Goal: Task Accomplishment & Management: Use online tool/utility

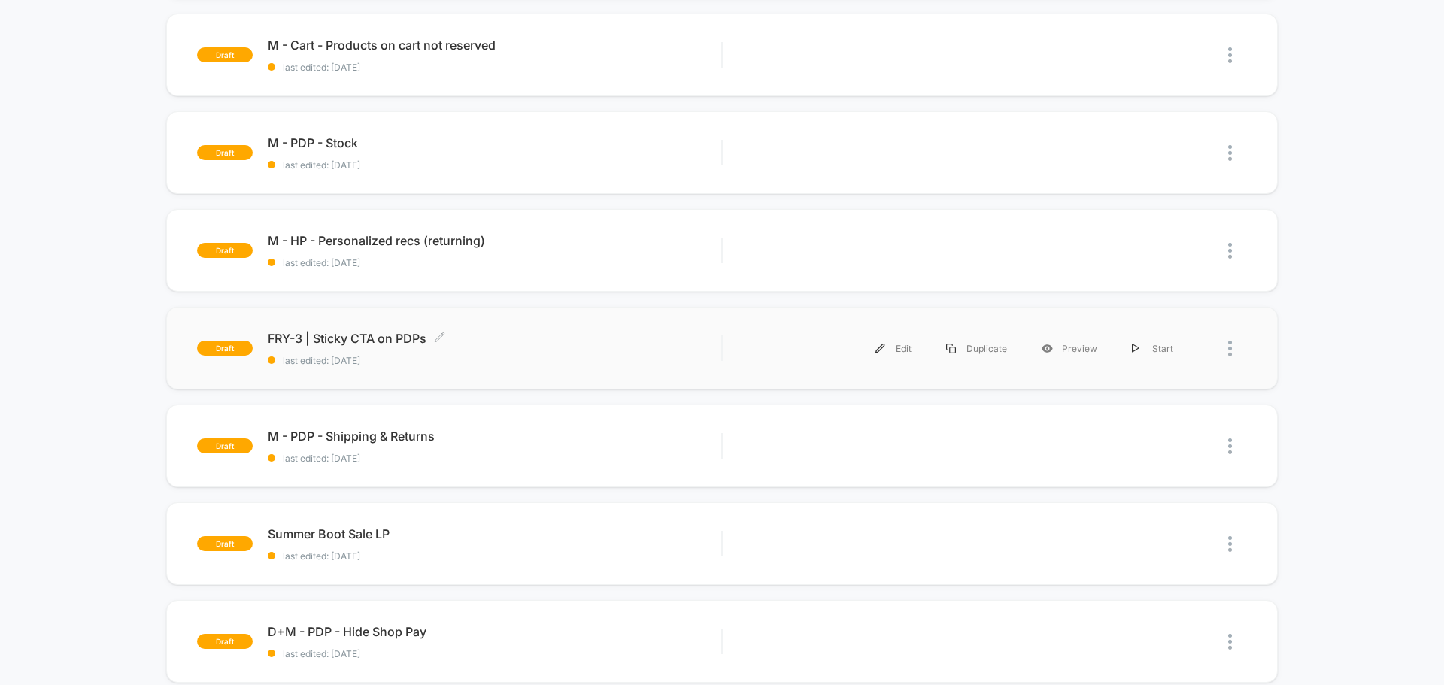
scroll to position [527, 0]
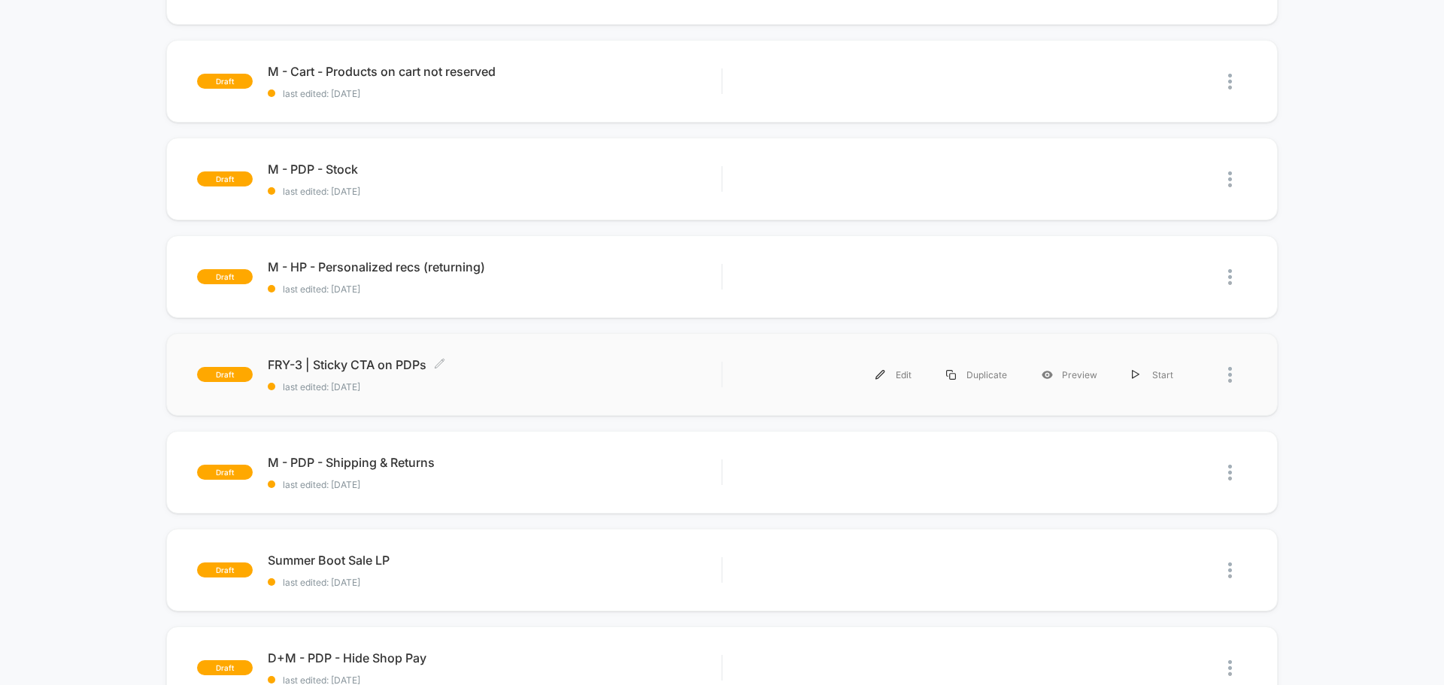
click at [555, 370] on span "FRY-3 | Sticky CTA on PDPs Click to edit experience details" at bounding box center [495, 364] width 454 height 15
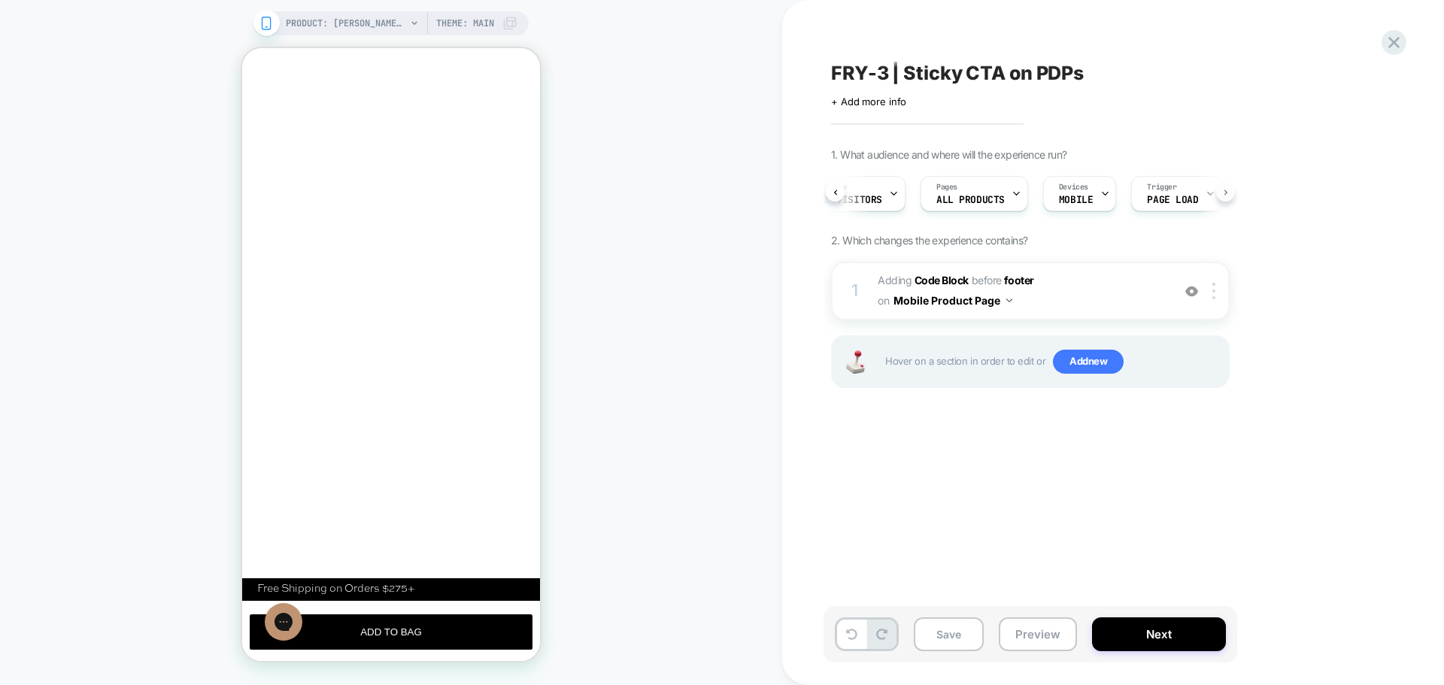
scroll to position [0, 189]
click at [1132, 630] on button "Next" at bounding box center [1159, 635] width 134 height 34
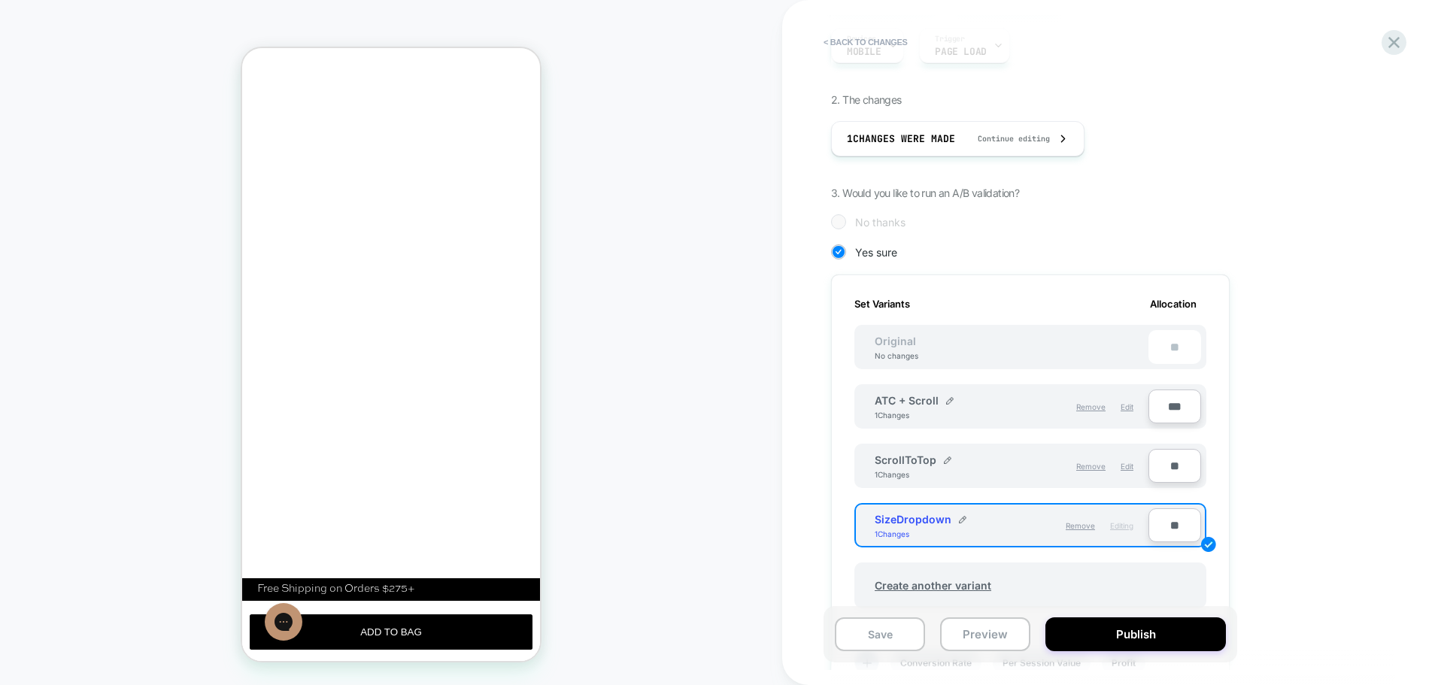
scroll to position [226, 0]
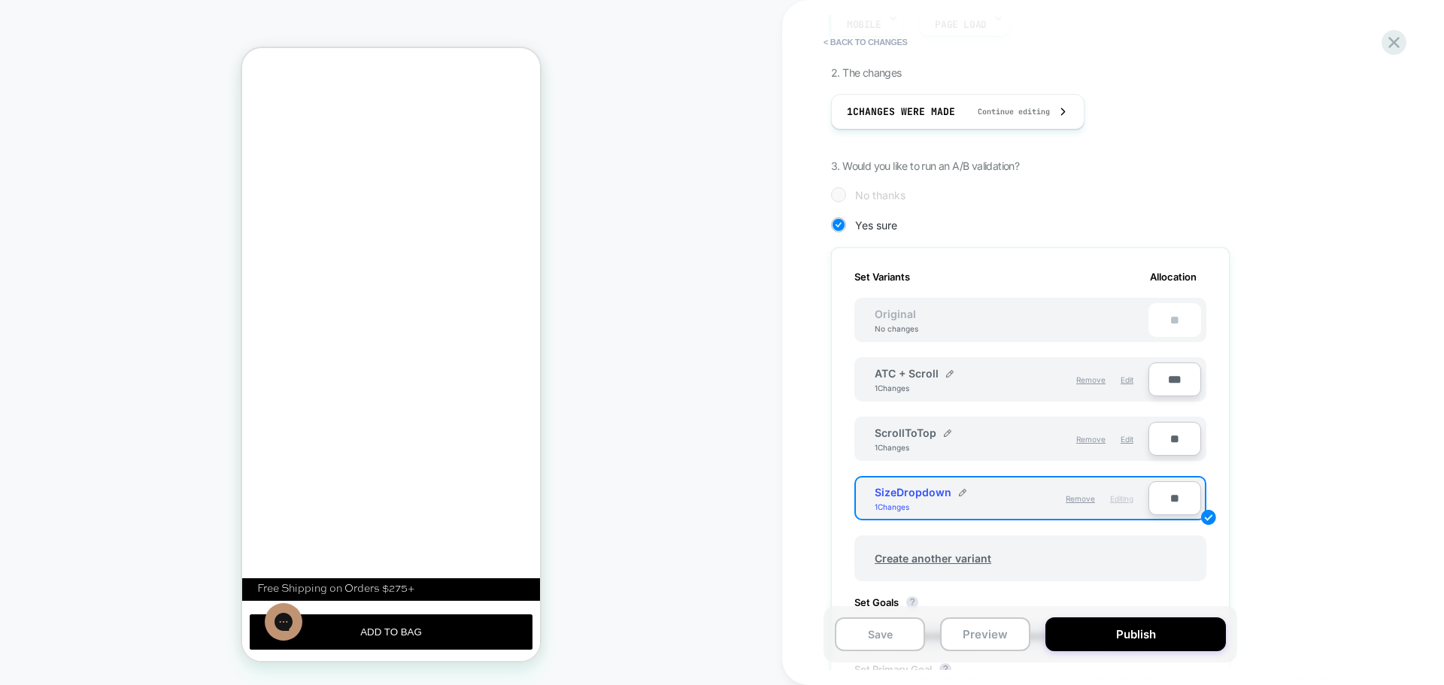
click at [1170, 501] on input "**" at bounding box center [1175, 498] width 53 height 34
type input "***"
click at [1167, 382] on input "***" at bounding box center [1175, 380] width 53 height 34
type input "**"
click at [706, 366] on div "PRODUCT: [PERSON_NAME] Pull On [banana] PRODUCT: [PERSON_NAME] Pull On [banana]…" at bounding box center [391, 342] width 782 height 655
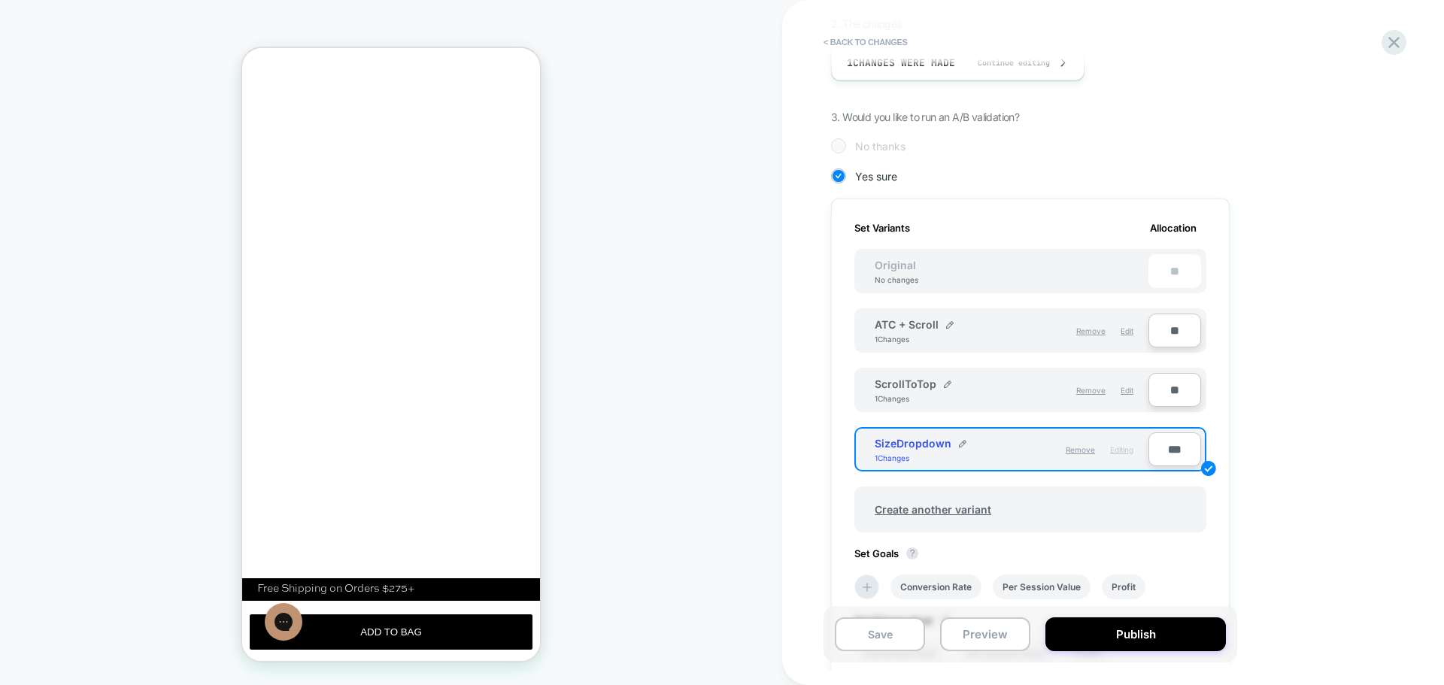
scroll to position [301, 0]
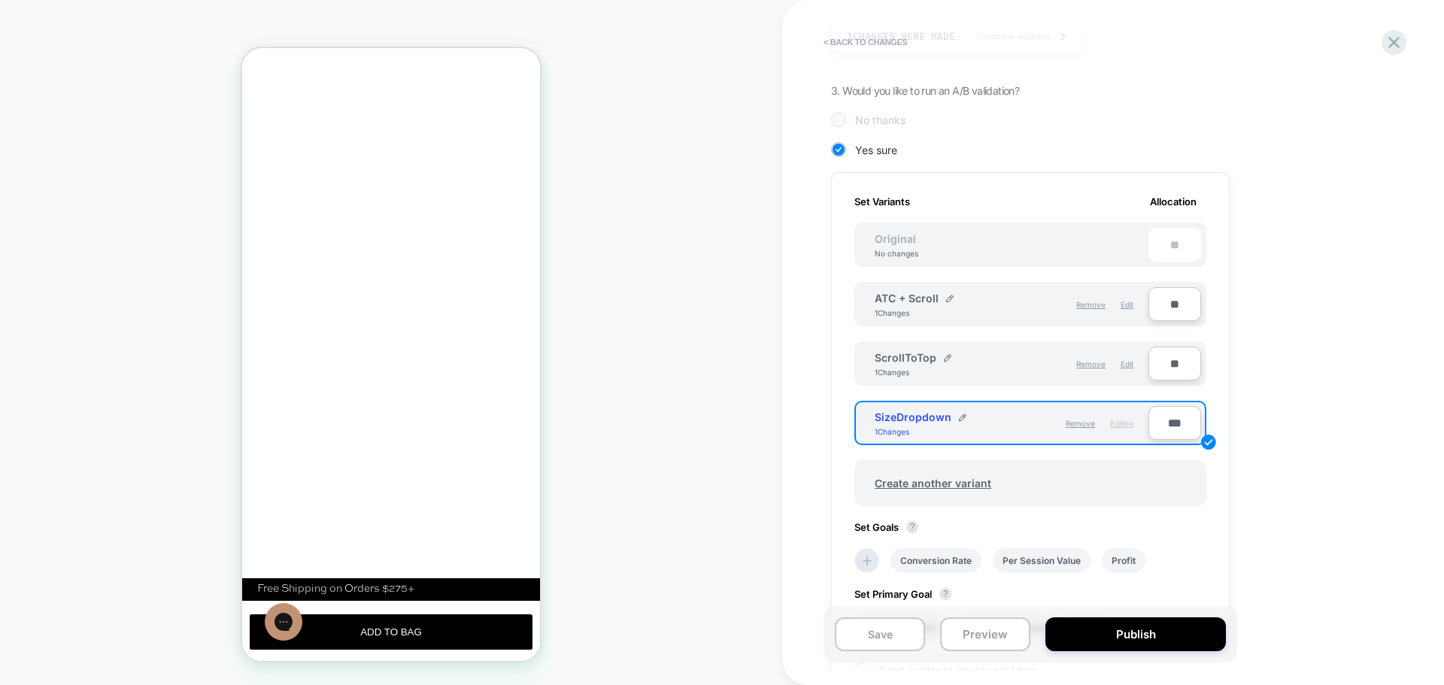
click at [1317, 490] on div "1. What audience and where will the experience run? Audience All Visitors Pages…" at bounding box center [1105, 336] width 549 height 979
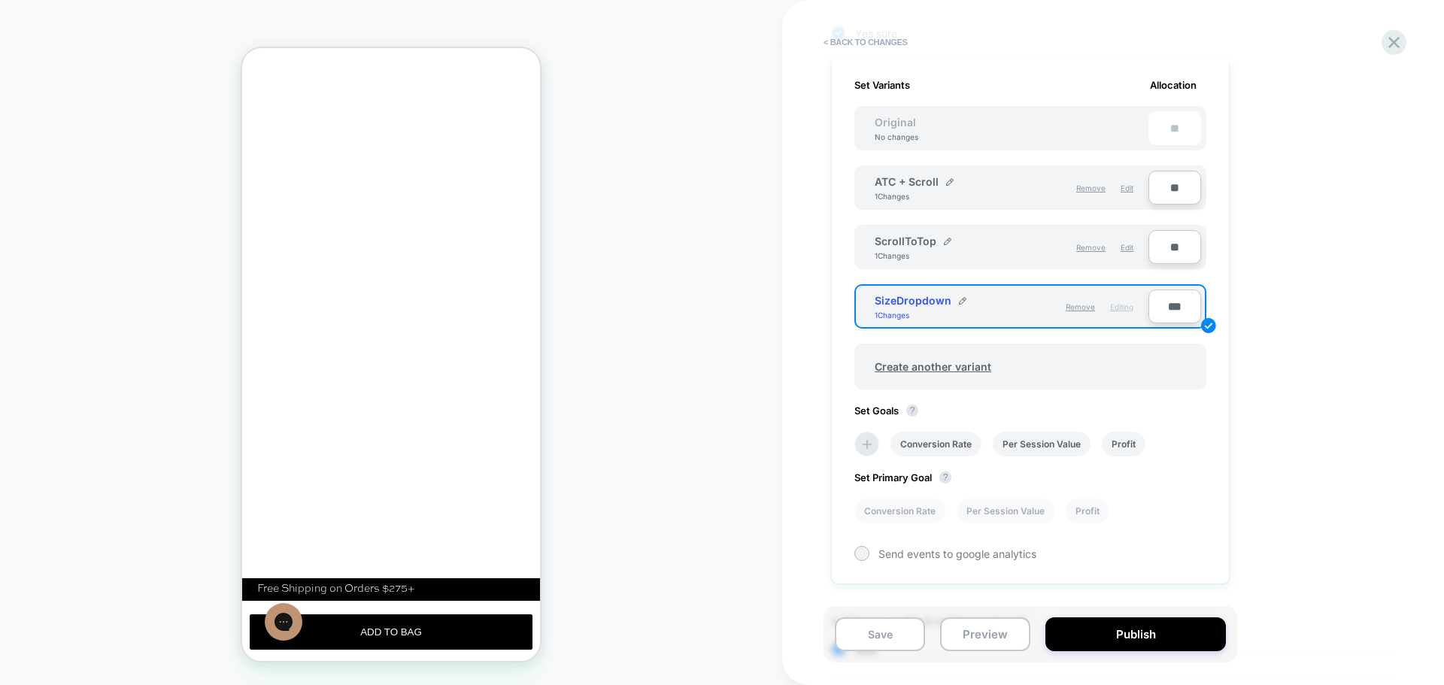
scroll to position [451, 0]
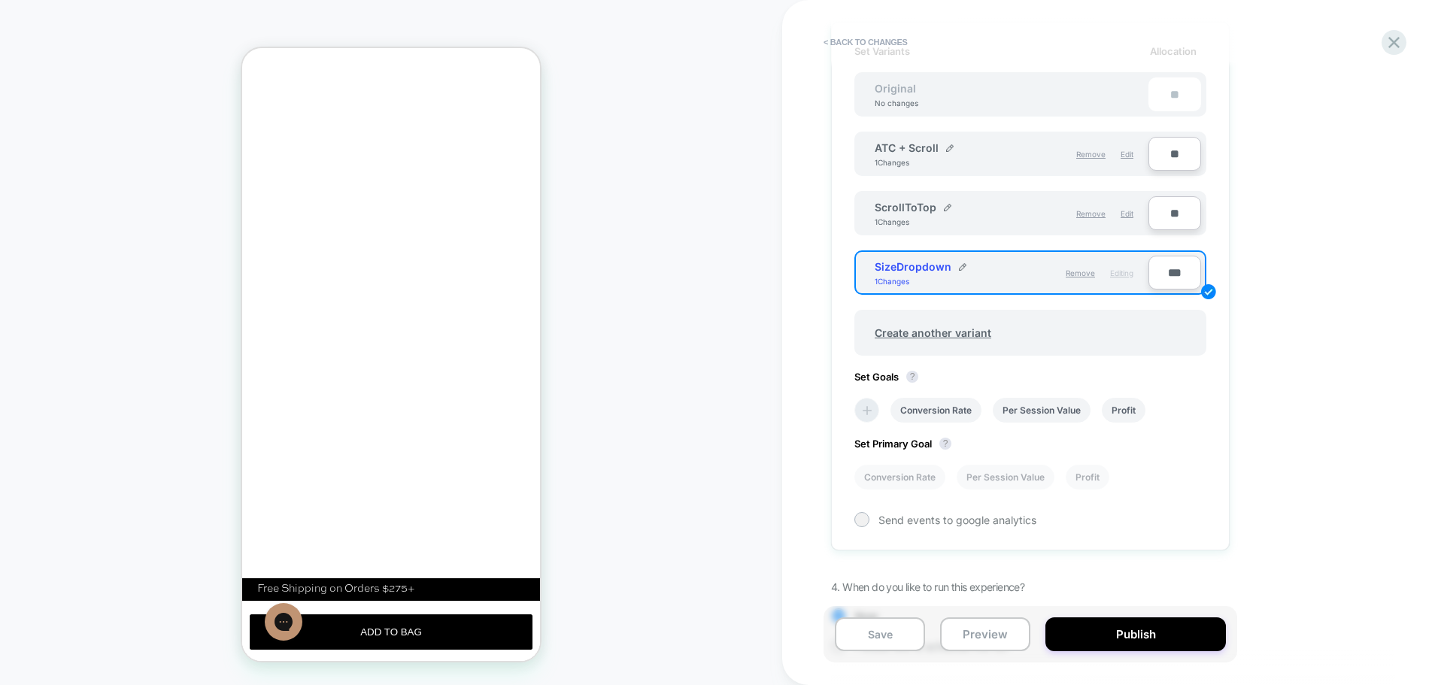
click at [867, 410] on icon at bounding box center [867, 410] width 9 height 9
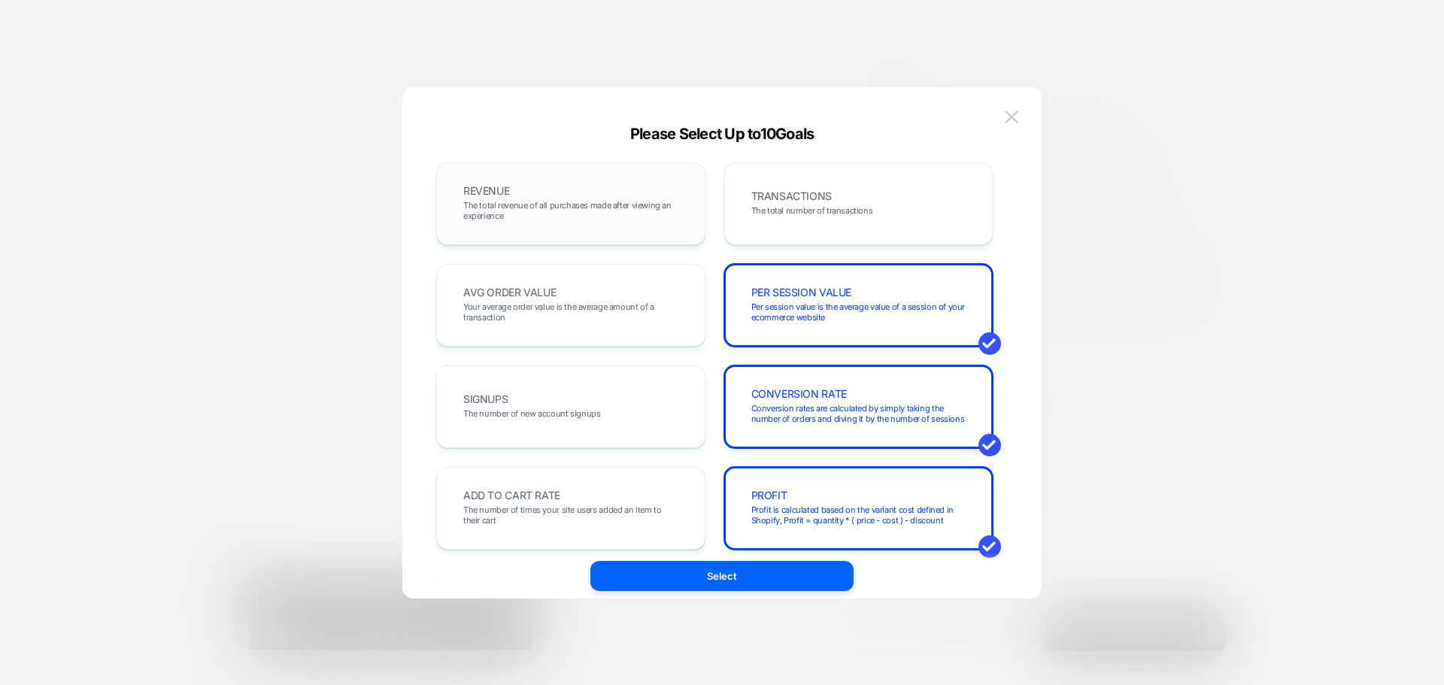
click at [582, 191] on div "REVENUE The total revenue of all purchases made after viewing an experience" at bounding box center [571, 203] width 238 height 51
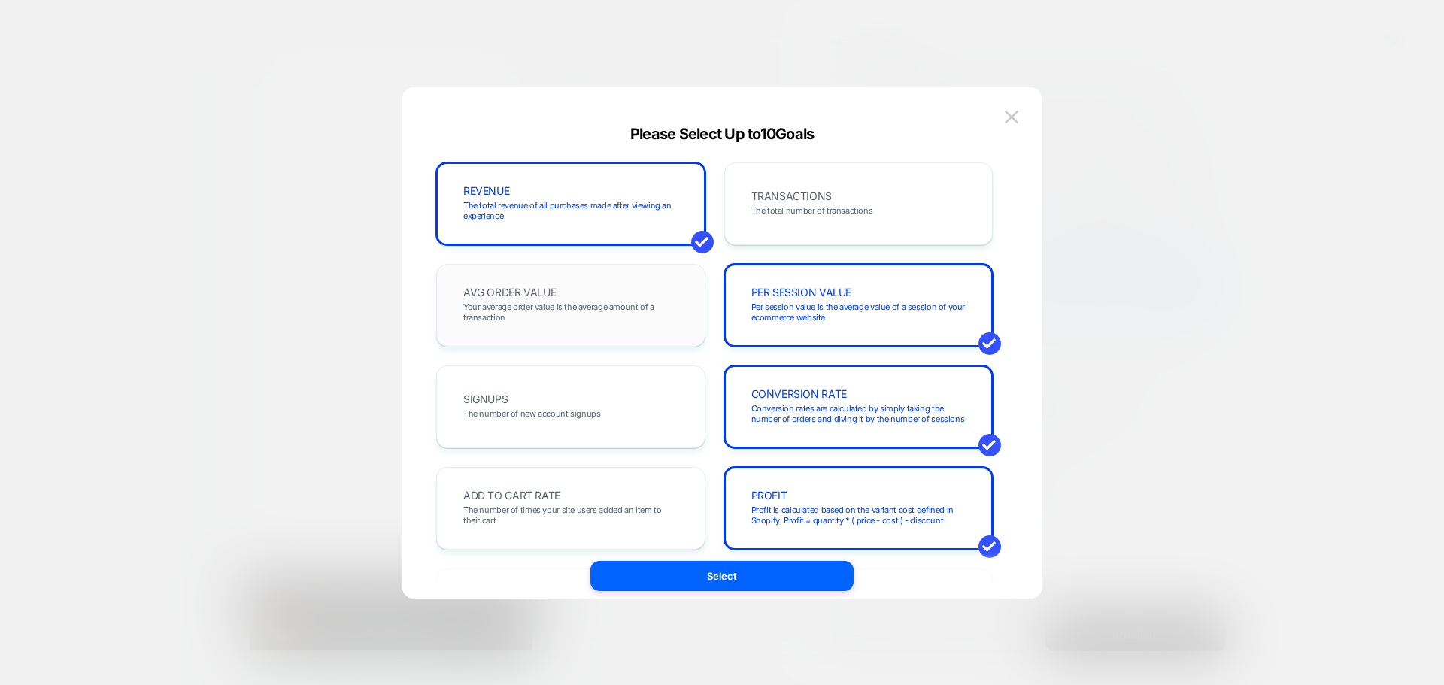
click at [637, 303] on span "Your average order value is the average amount of a transaction" at bounding box center [570, 312] width 215 height 21
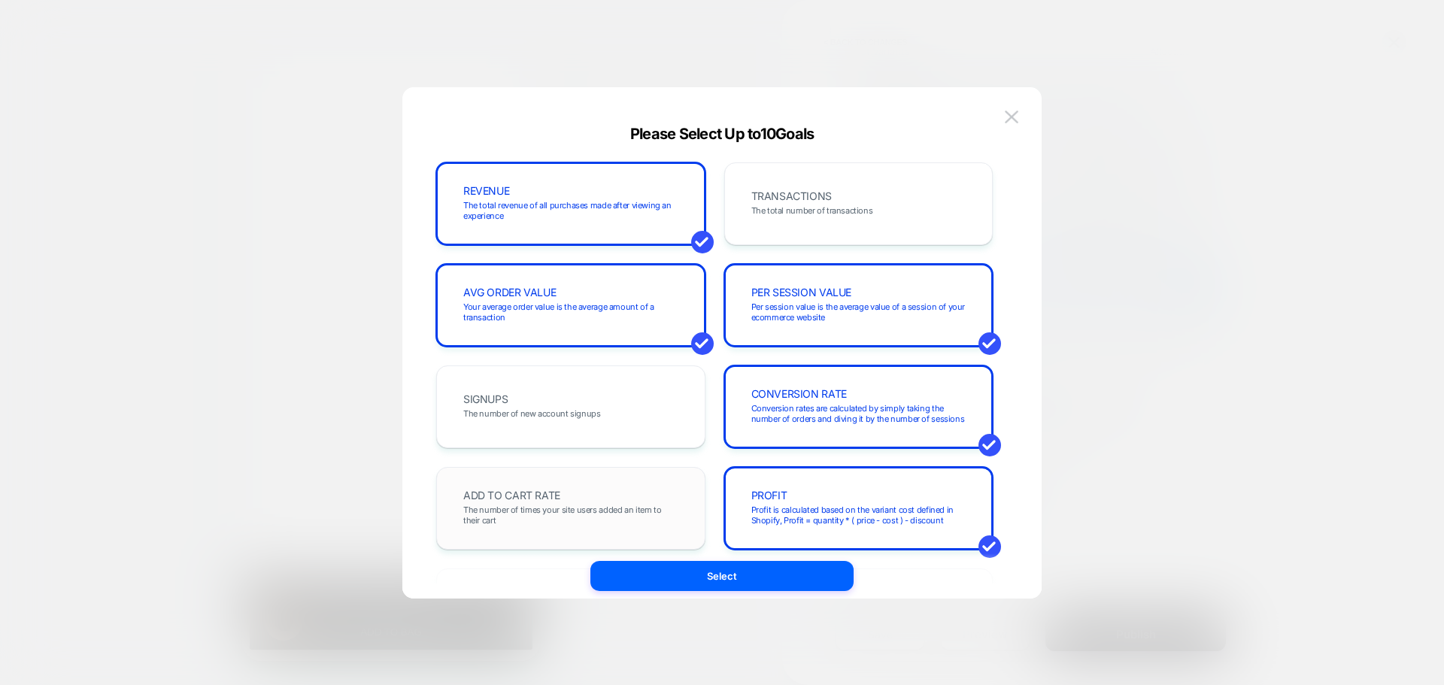
click at [640, 522] on span "The number of times your site users added an item to their cart" at bounding box center [570, 515] width 215 height 21
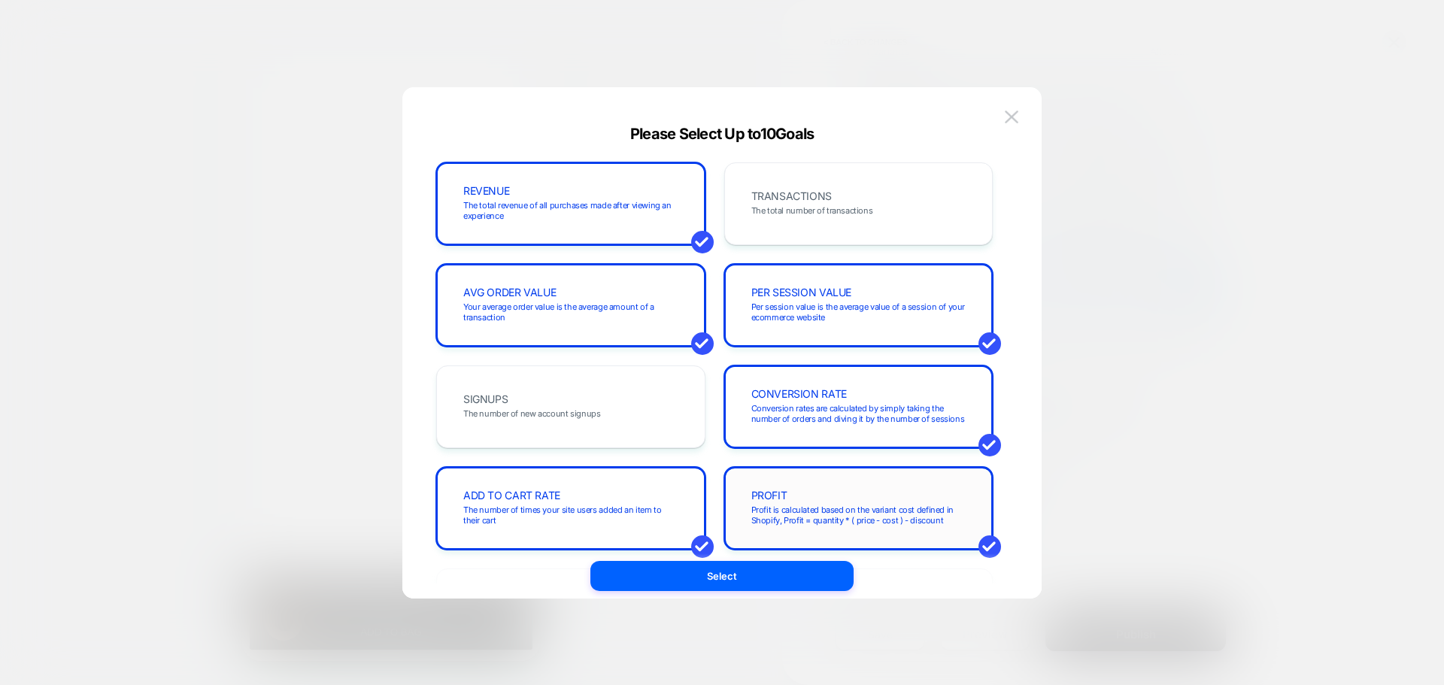
click at [991, 545] on span at bounding box center [990, 547] width 23 height 23
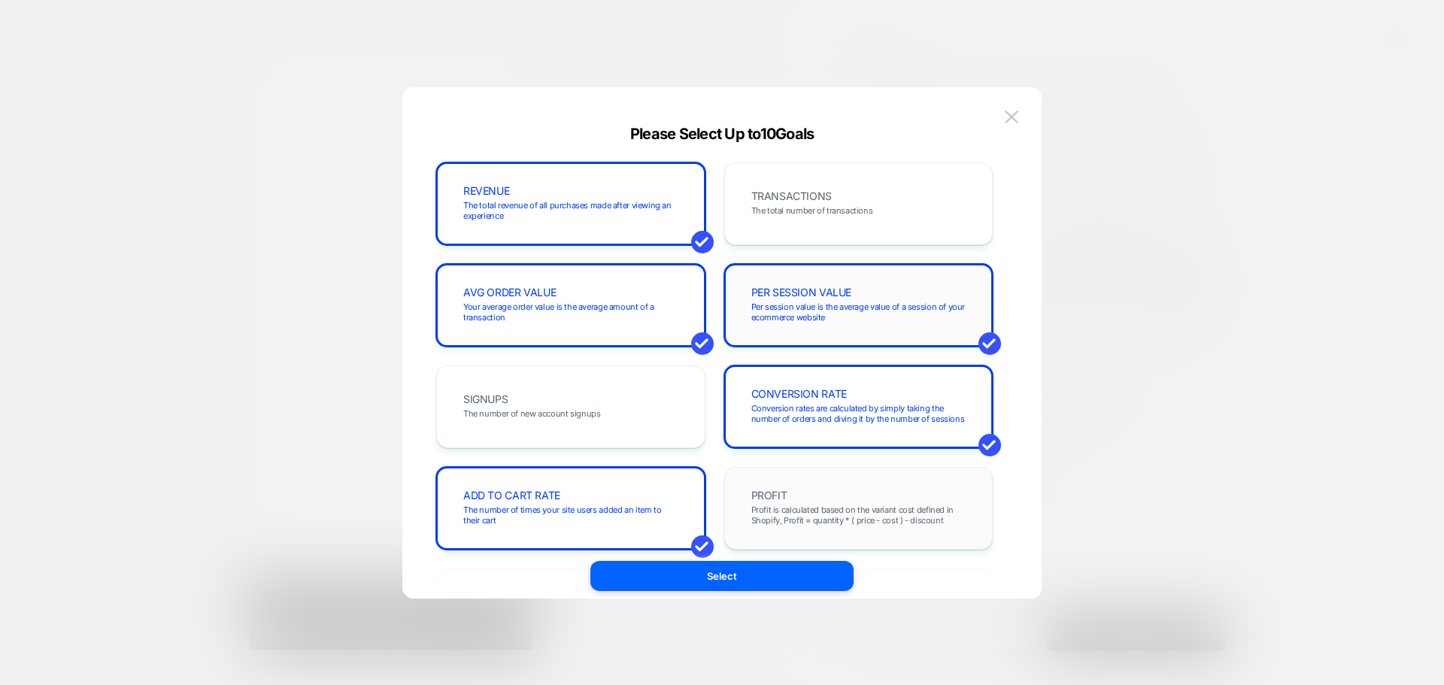
click at [988, 347] on span at bounding box center [990, 344] width 23 height 23
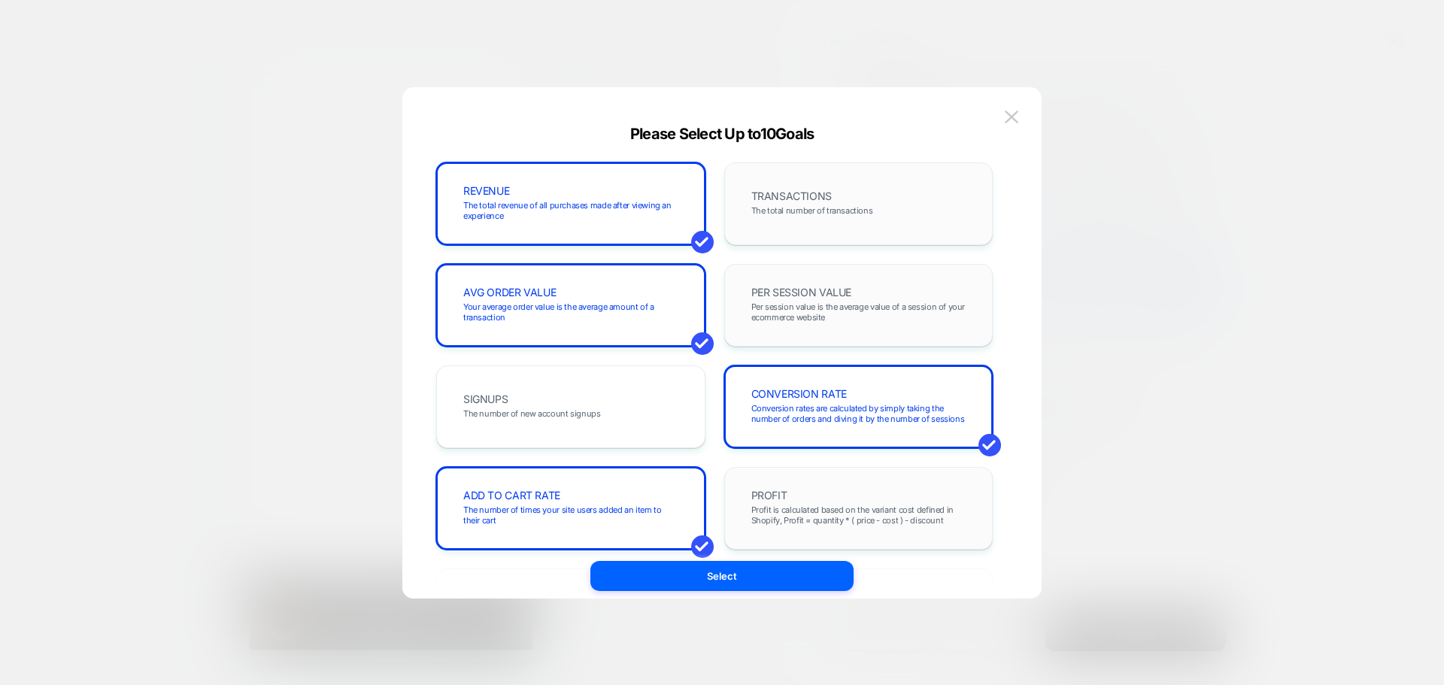
click at [840, 190] on div "TRANSACTIONS The total number of transactions" at bounding box center [859, 203] width 238 height 51
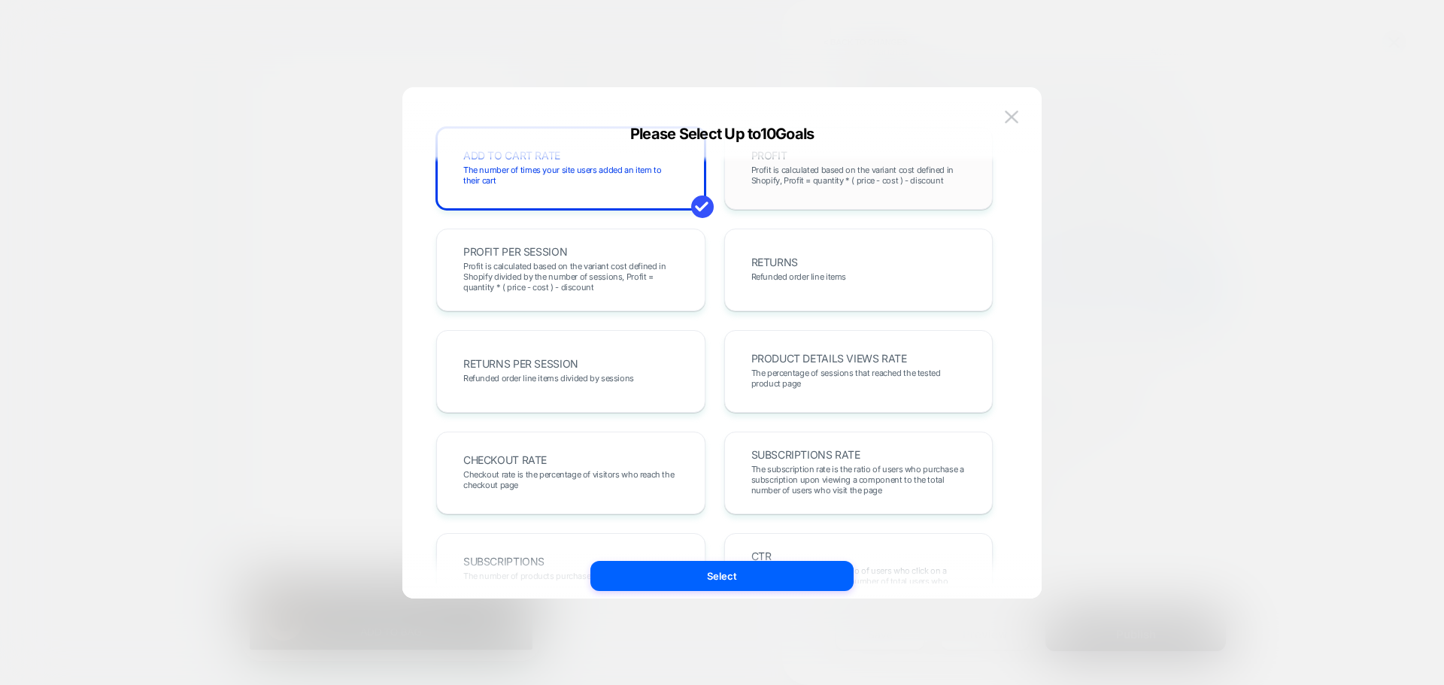
scroll to position [376, 0]
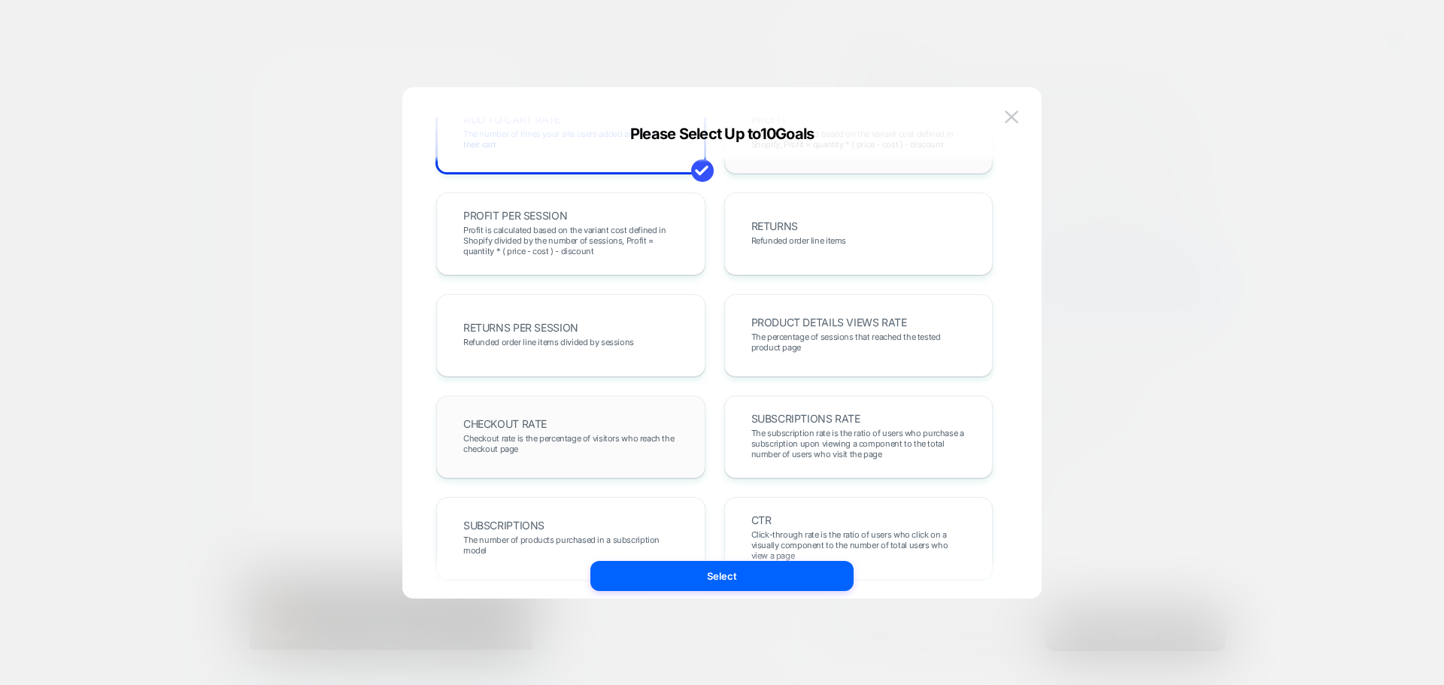
click at [595, 446] on span "Checkout rate is the percentage of visitors who reach the checkout page" at bounding box center [570, 443] width 215 height 21
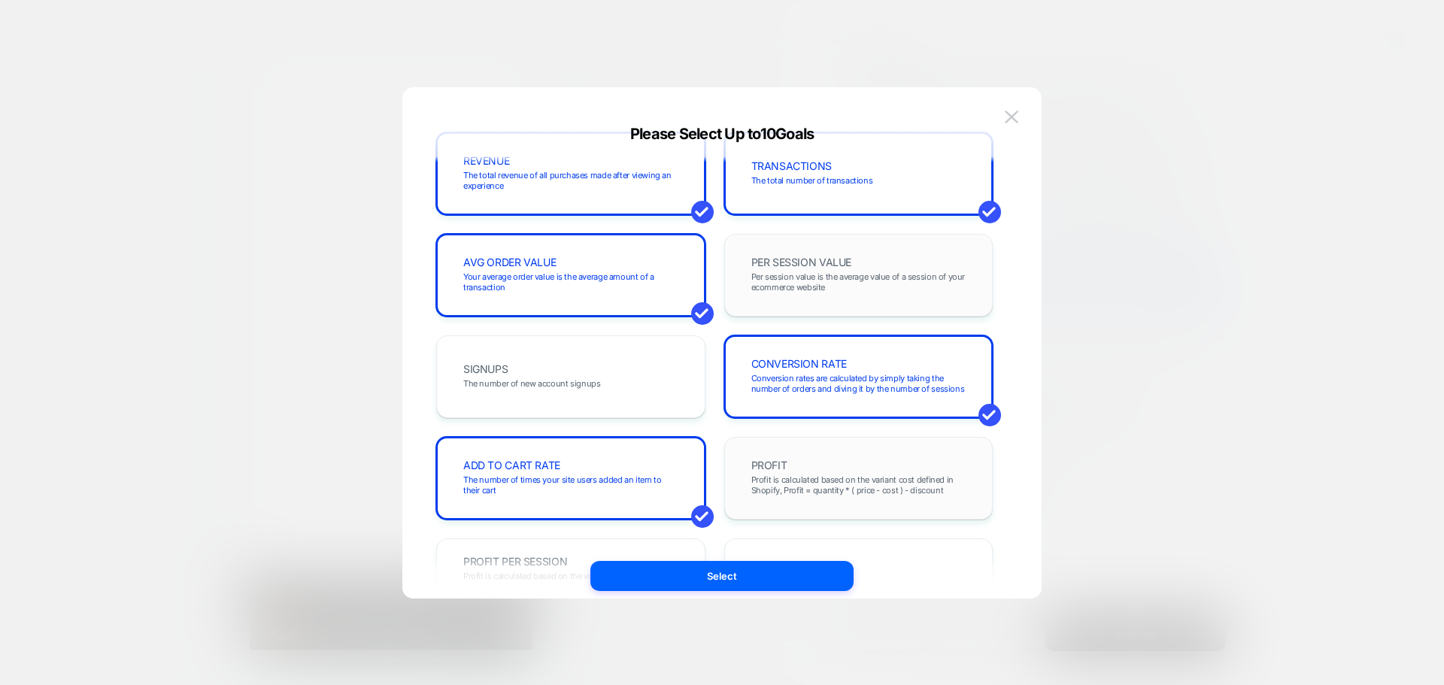
scroll to position [0, 0]
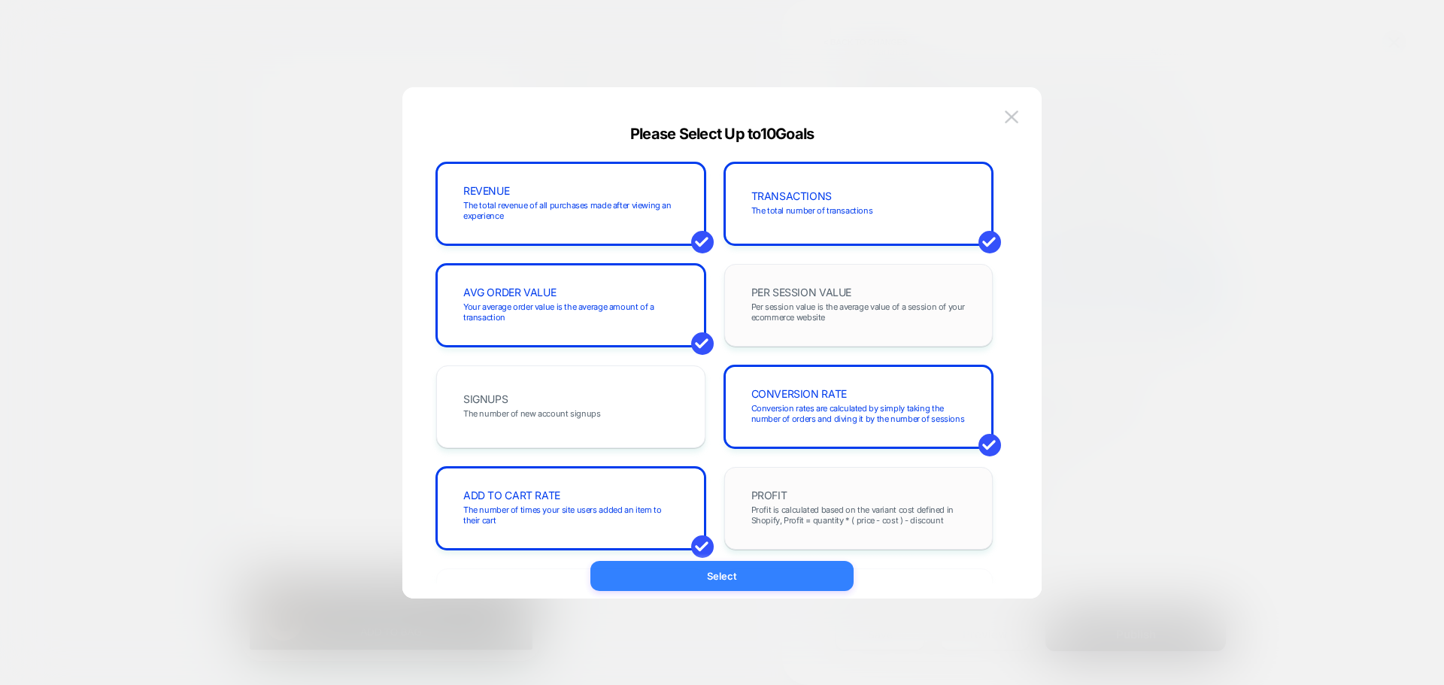
click at [734, 576] on button "Select" at bounding box center [722, 576] width 263 height 30
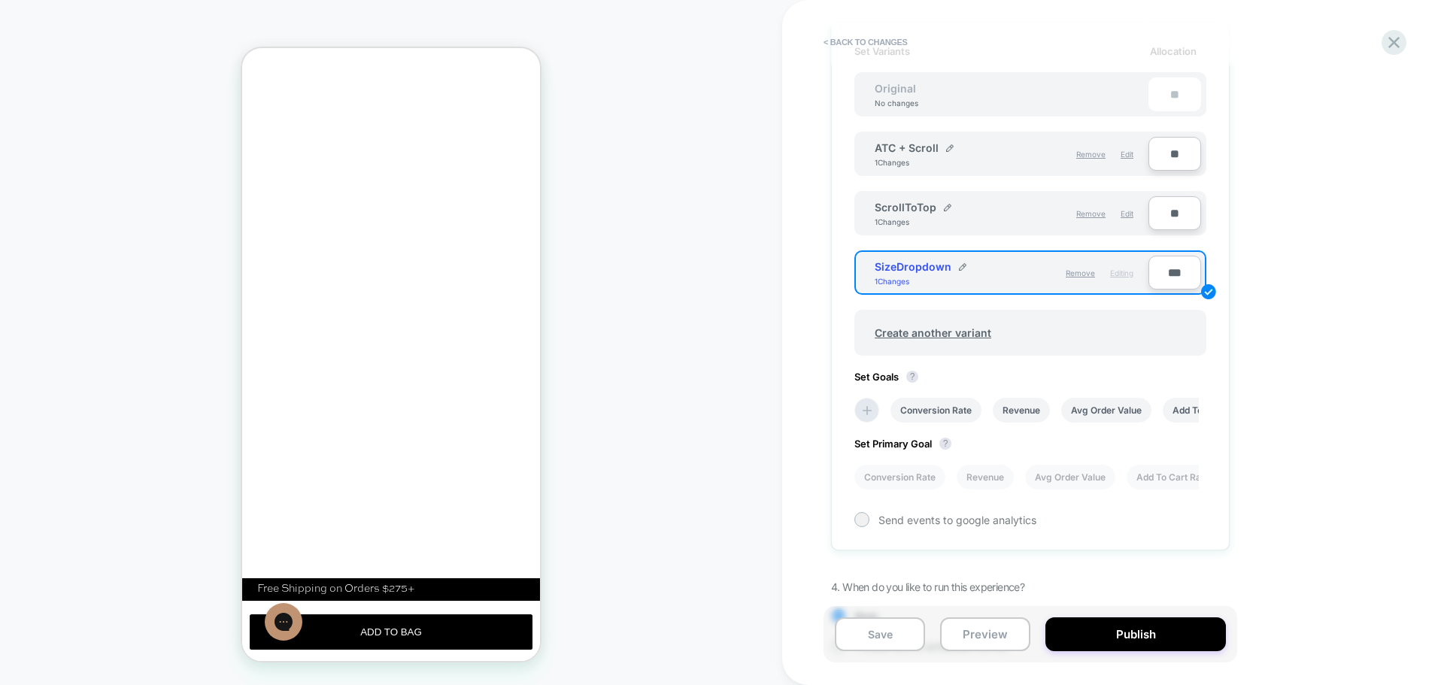
drag, startPoint x: 1177, startPoint y: 480, endPoint x: 982, endPoint y: 502, distance: 196.1
click at [984, 501] on div "Set Variants Allocation Original No changes ** ATC + Scroll 1 Changes Remove Ed…" at bounding box center [1030, 286] width 399 height 529
click at [901, 480] on li "Conversion Rate" at bounding box center [900, 477] width 91 height 25
click at [903, 480] on li "Conversion Rate" at bounding box center [900, 477] width 91 height 25
click at [910, 482] on li "Conversion Rate" at bounding box center [900, 477] width 91 height 25
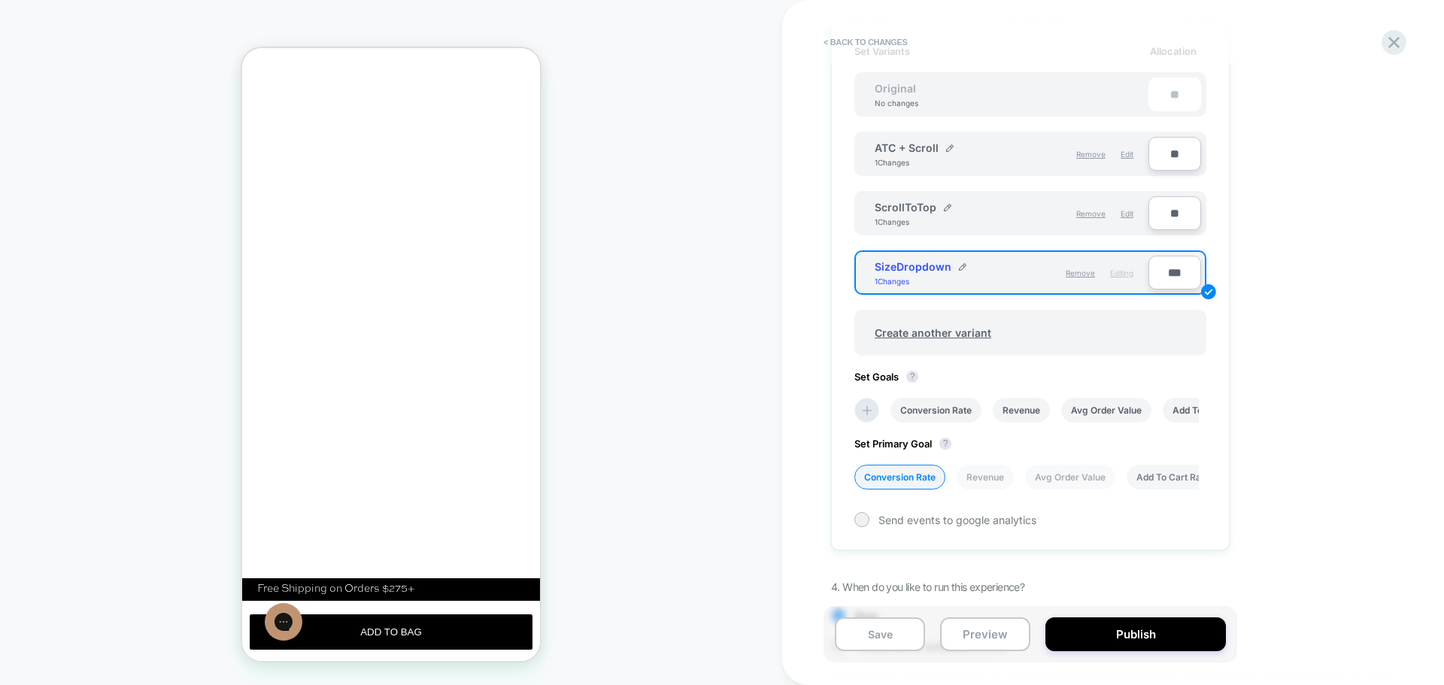
click at [1168, 481] on li "Add To Cart Rate" at bounding box center [1173, 477] width 93 height 25
click at [871, 414] on icon at bounding box center [867, 410] width 15 height 15
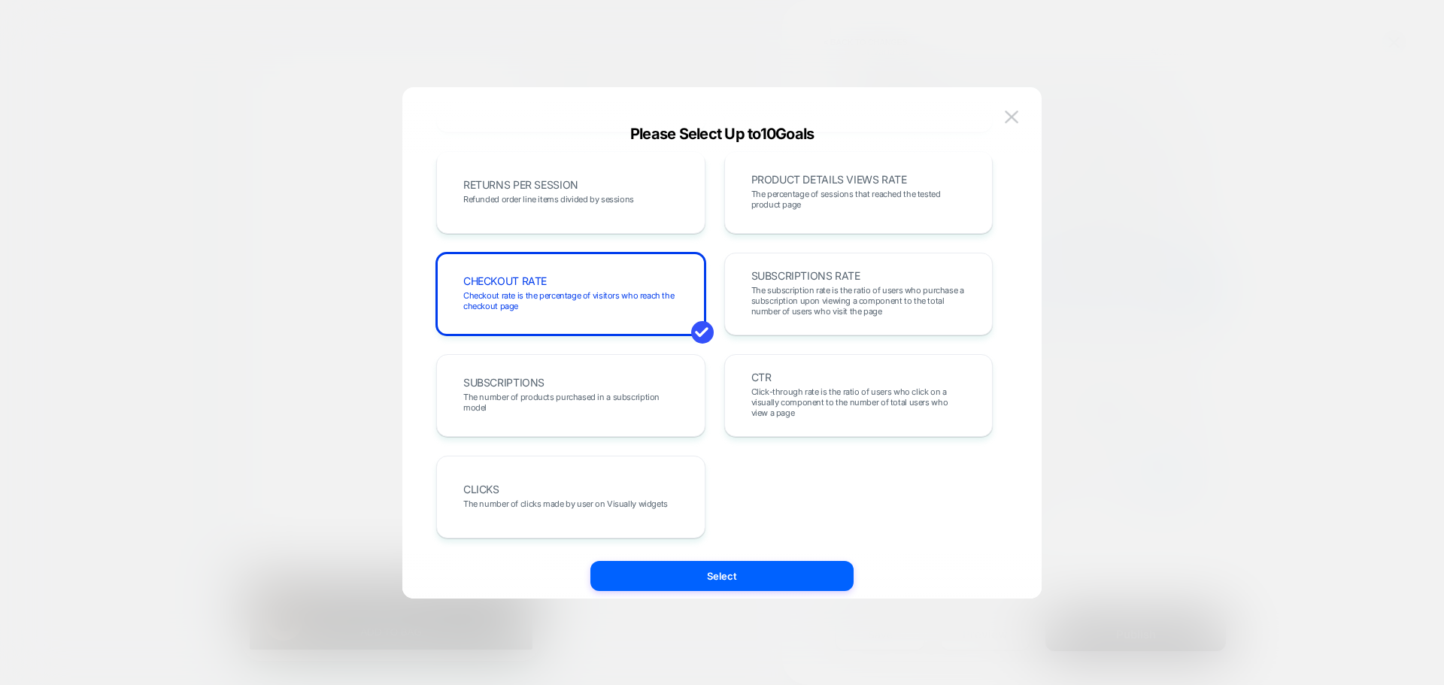
scroll to position [444, 0]
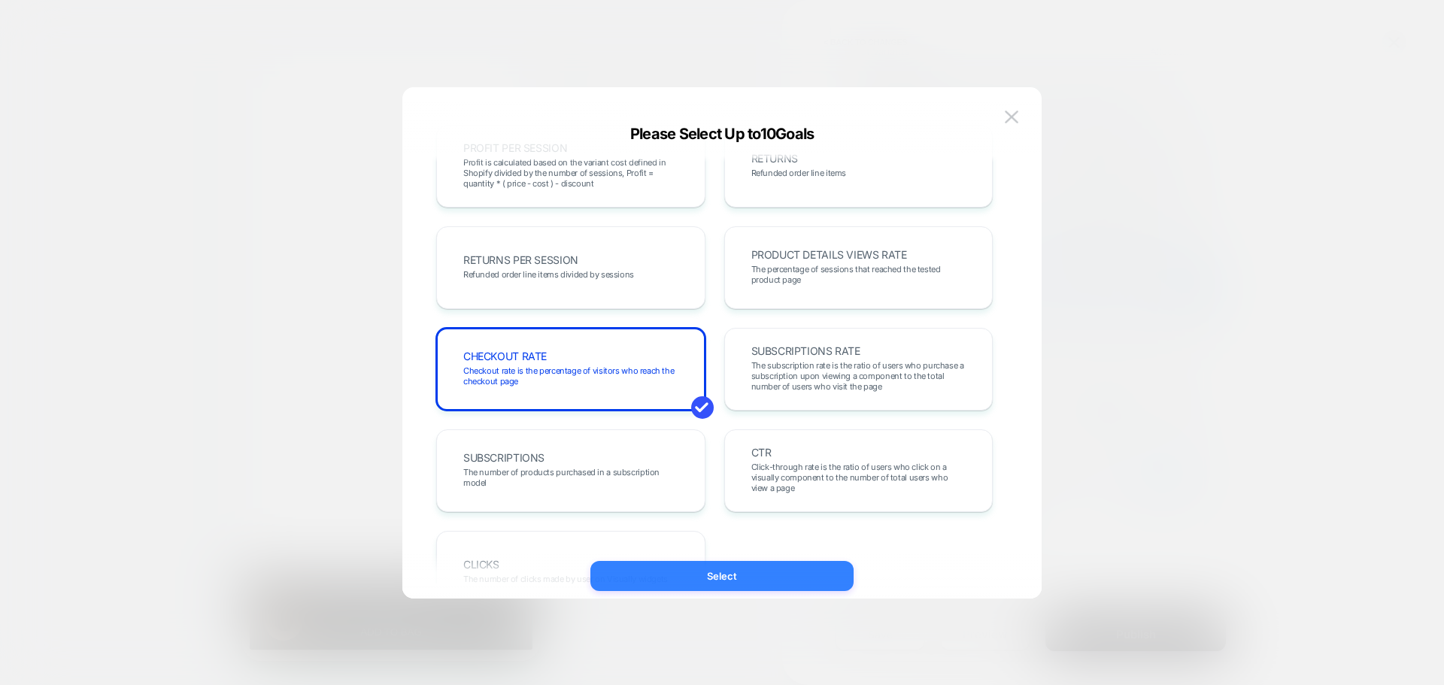
click at [802, 576] on button "Select" at bounding box center [722, 576] width 263 height 30
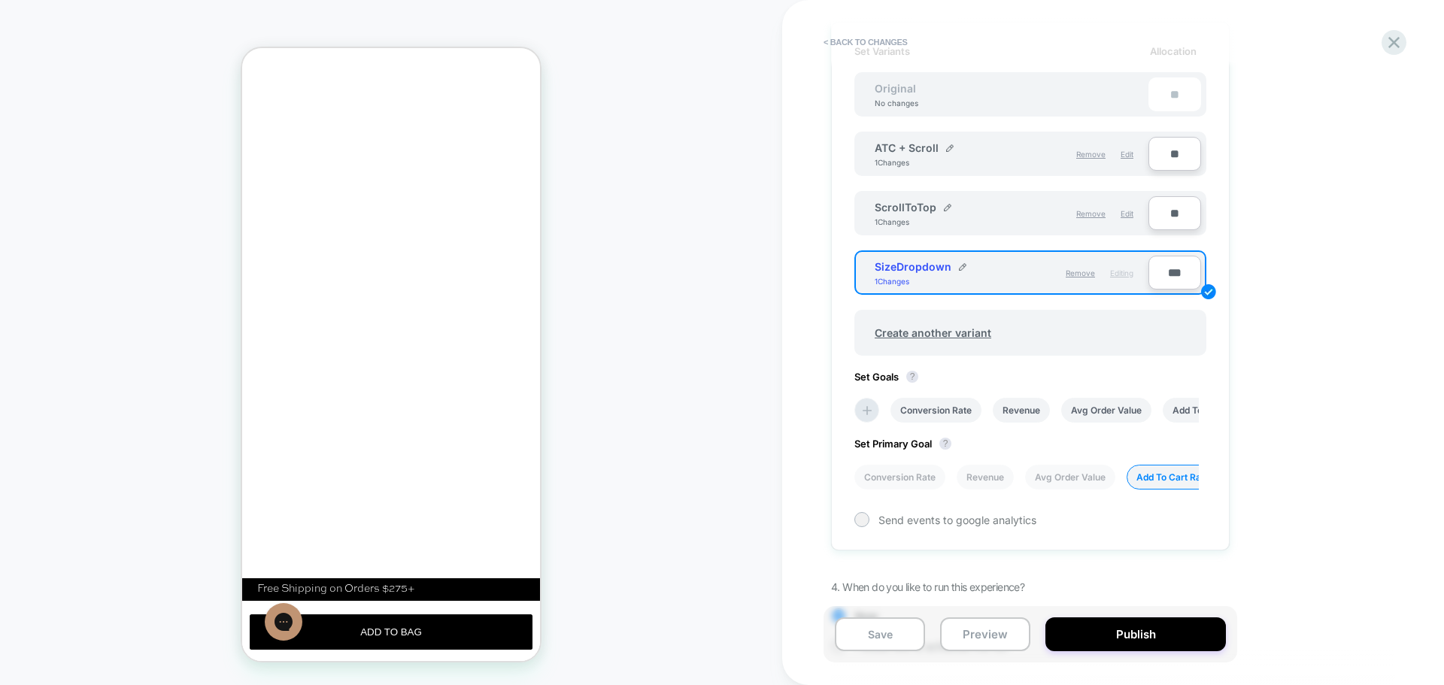
click at [782, 456] on div "PRODUCT: [PERSON_NAME] Pull On [banana] PRODUCT: [PERSON_NAME] Pull On [banana]…" at bounding box center [391, 342] width 782 height 655
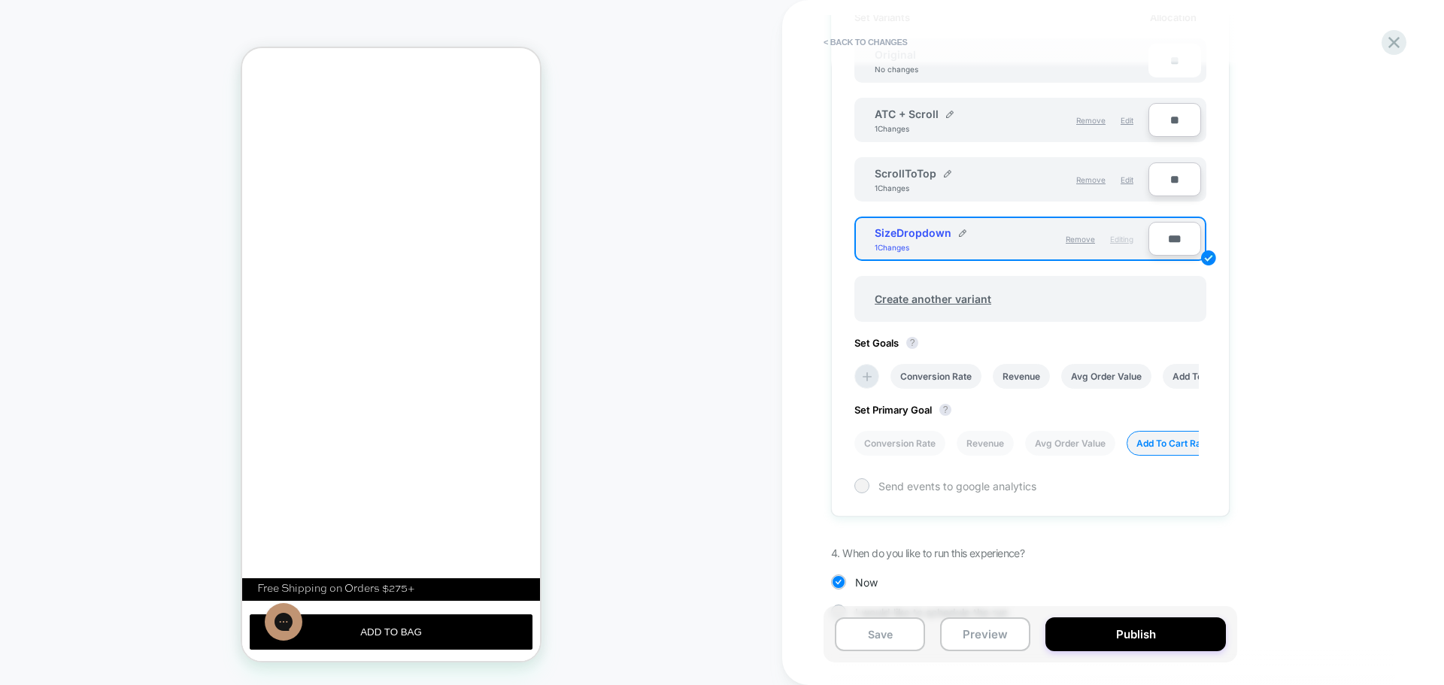
scroll to position [518, 0]
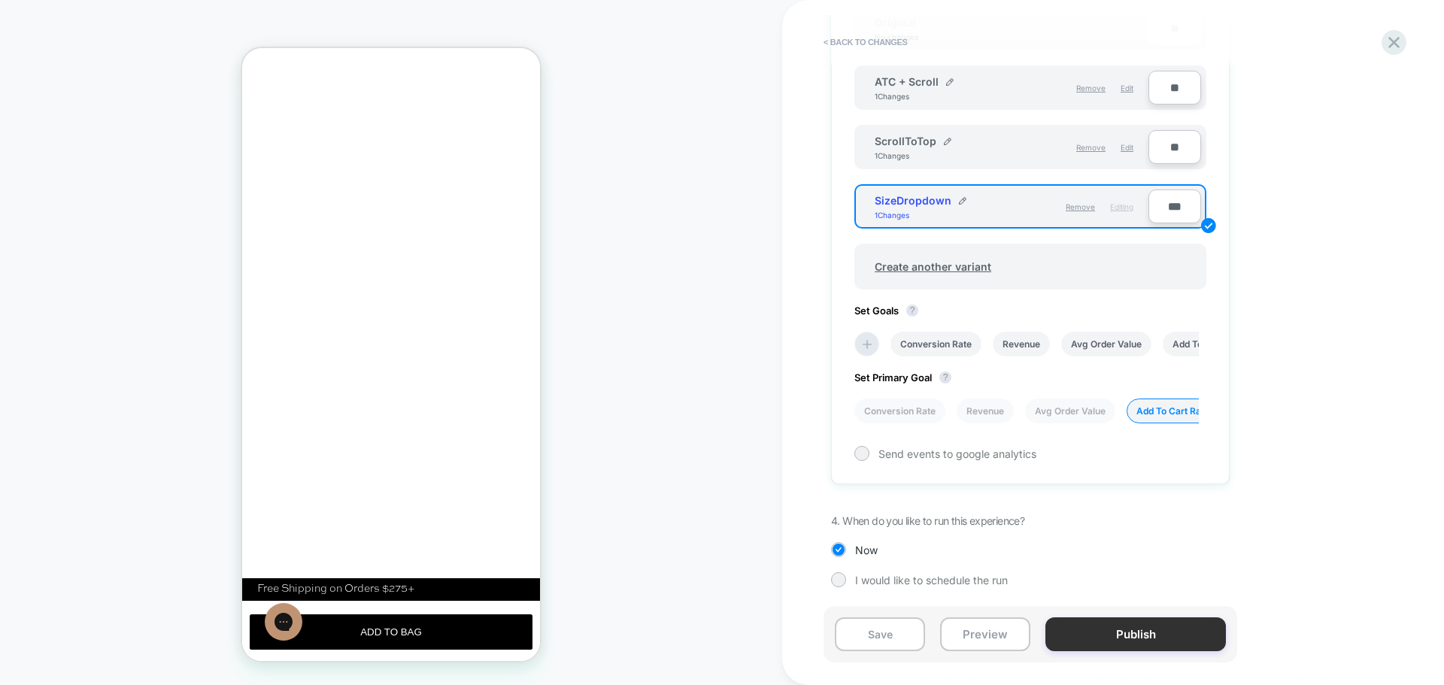
click at [1105, 639] on button "Publish" at bounding box center [1136, 635] width 181 height 34
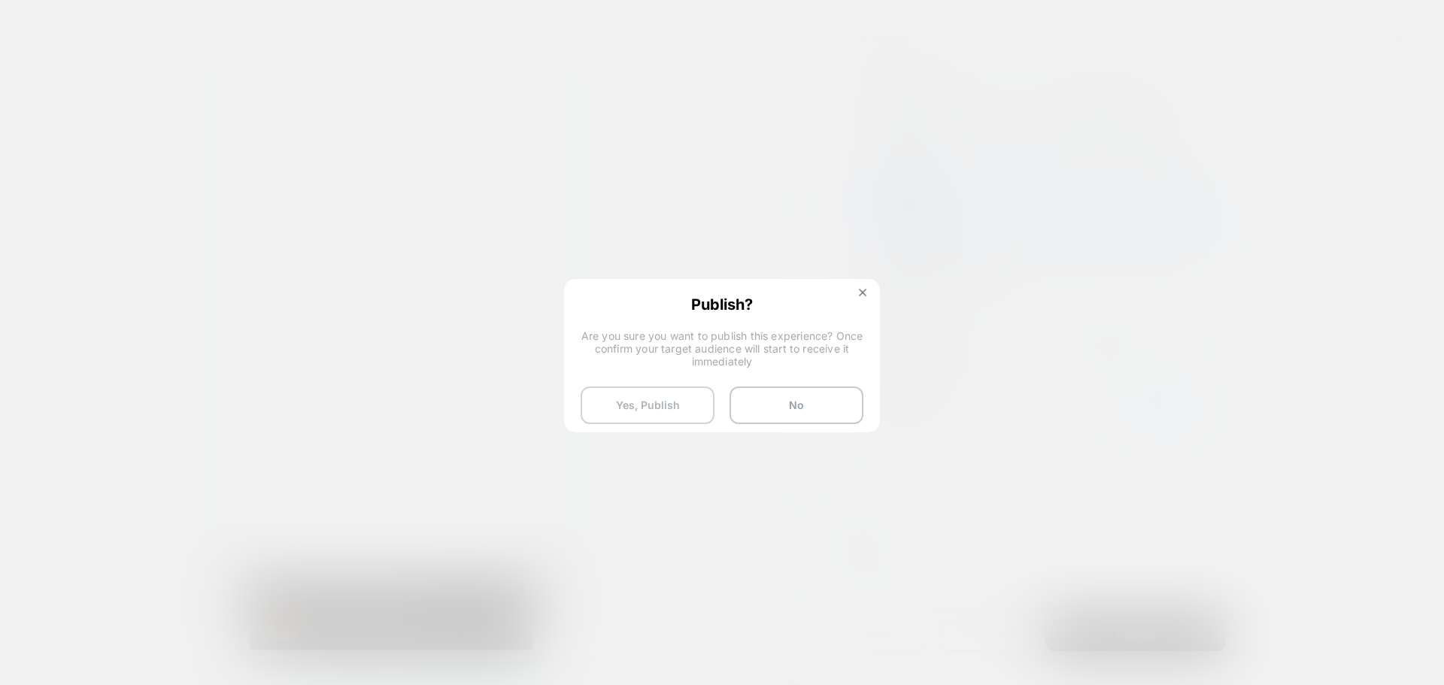
click at [624, 410] on button "Yes, Publish" at bounding box center [648, 406] width 134 height 38
